Goal: Task Accomplishment & Management: Complete application form

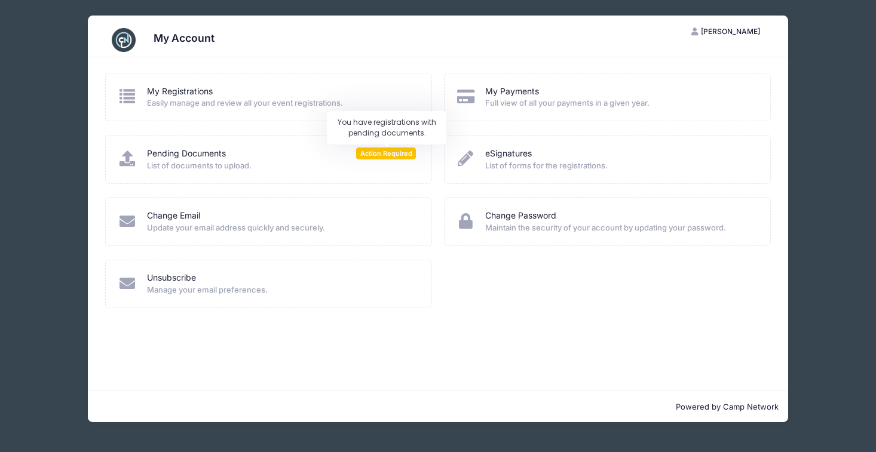
click at [375, 155] on span "Action Required" at bounding box center [386, 153] width 60 height 11
click at [170, 154] on link "Pending Documents" at bounding box center [186, 154] width 79 height 13
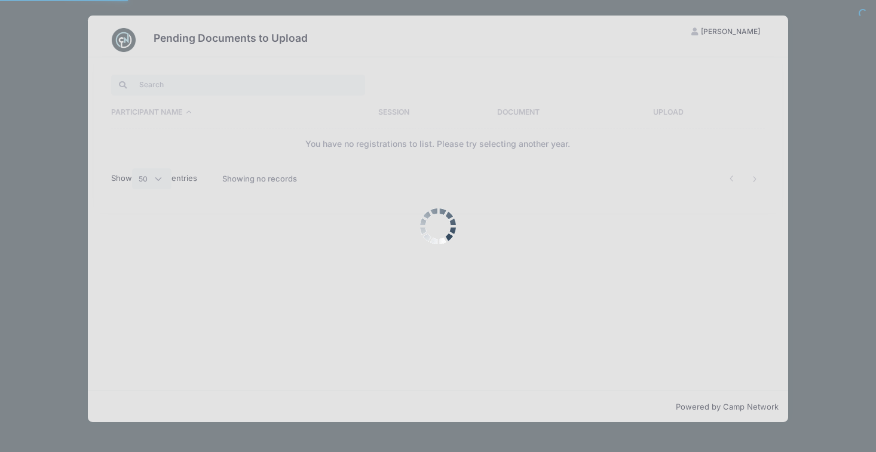
select select "50"
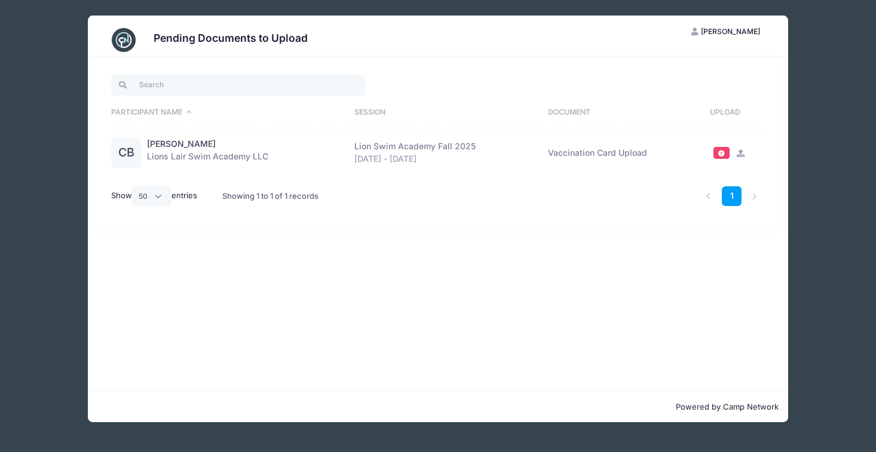
click at [739, 153] on icon at bounding box center [741, 153] width 10 height 8
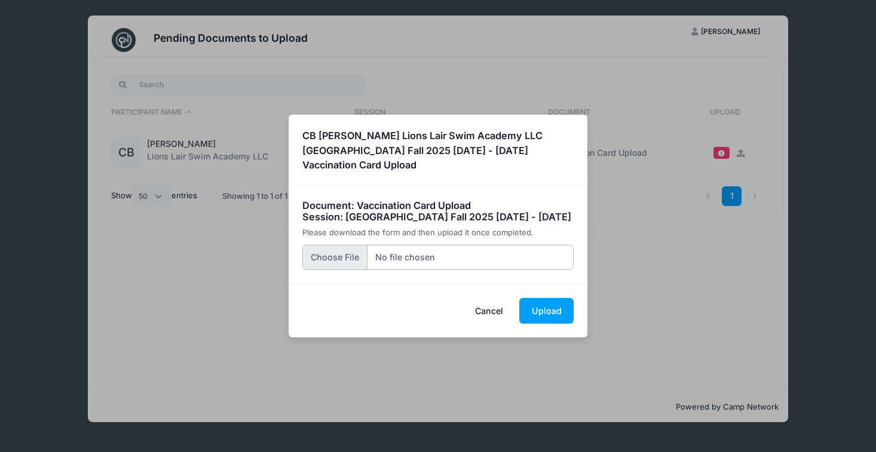
click at [344, 259] on input "file" at bounding box center [438, 258] width 272 height 26
type input "C:\fakepath\charlotte bach immunization record 2025.pdf"
click at [557, 311] on button "Upload" at bounding box center [546, 311] width 54 height 26
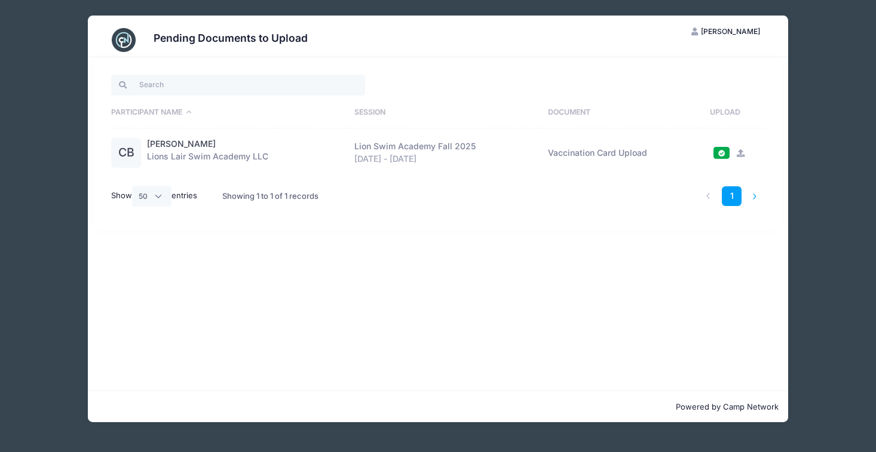
click at [758, 194] on li at bounding box center [755, 196] width 20 height 20
click at [60, 39] on div "Pending Documents to Upload SC Susanna Cole My Account Logout Participant Name …" at bounding box center [438, 219] width 840 height 438
click at [59, 186] on div "Pending Documents to Upload SC Susanna Cole My Account Logout Participant Name …" at bounding box center [438, 219] width 840 height 438
click at [65, 50] on div "Pending Documents to Upload SC Susanna Cole My Account Logout Participant Name …" at bounding box center [438, 219] width 840 height 438
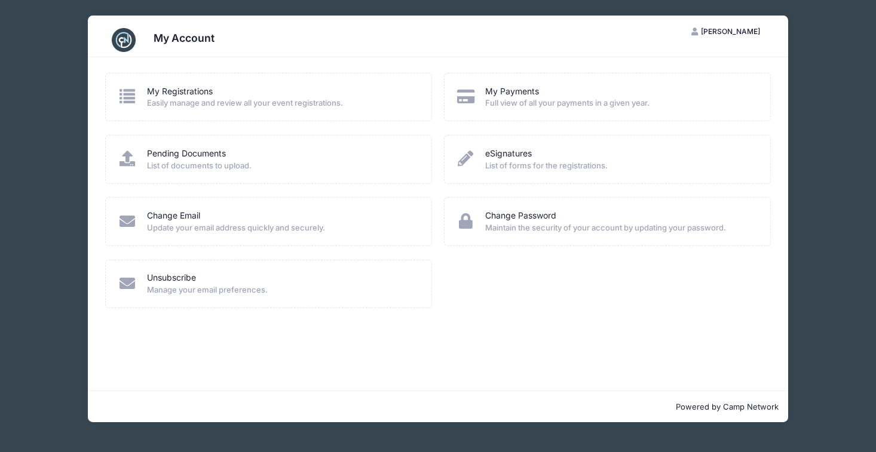
click at [816, 65] on div "My Account SC [PERSON_NAME] My Account Logout My Registrations Easily manage an…" at bounding box center [438, 219] width 840 height 438
